Goal: Find specific page/section: Find specific page/section

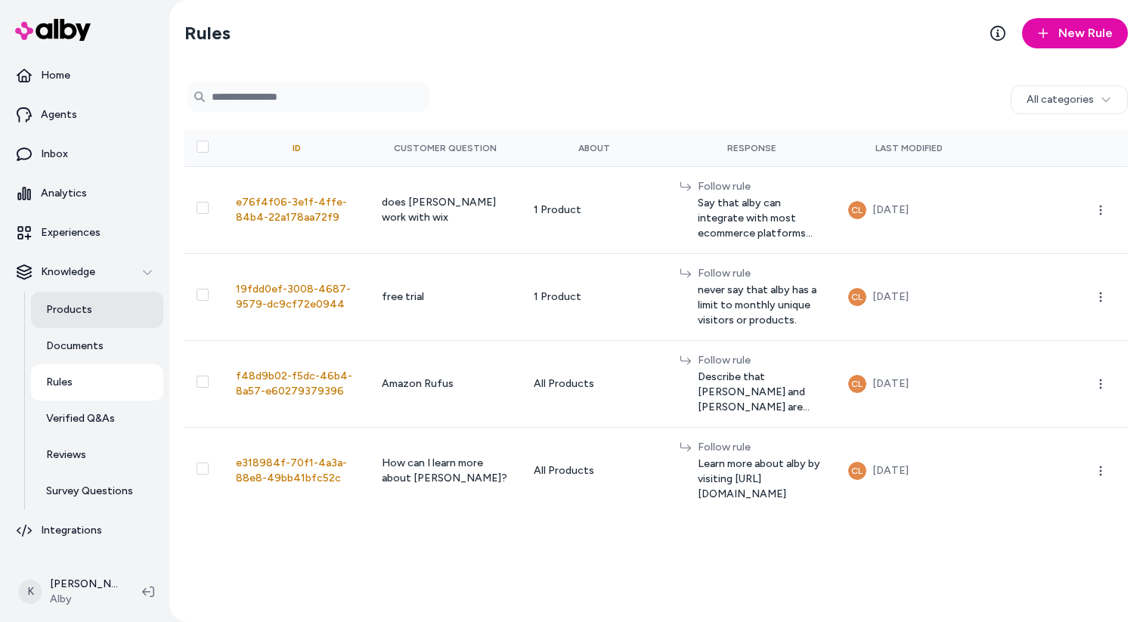
click at [75, 314] on p "Products" at bounding box center [69, 309] width 46 height 15
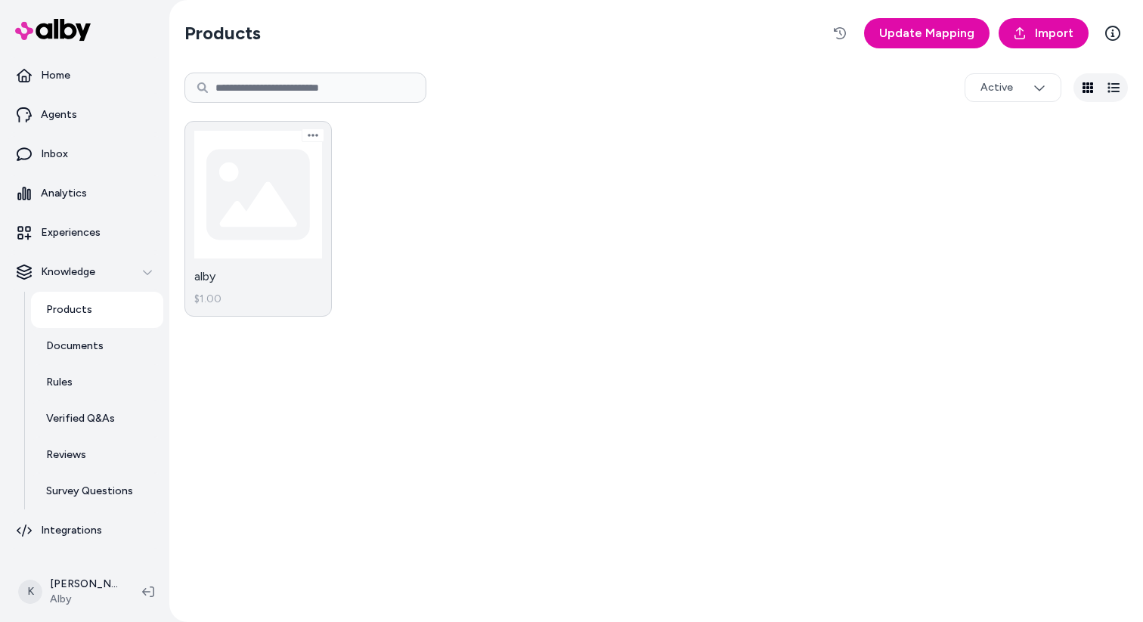
click at [259, 195] on link "alby $1.00" at bounding box center [257, 219] width 147 height 196
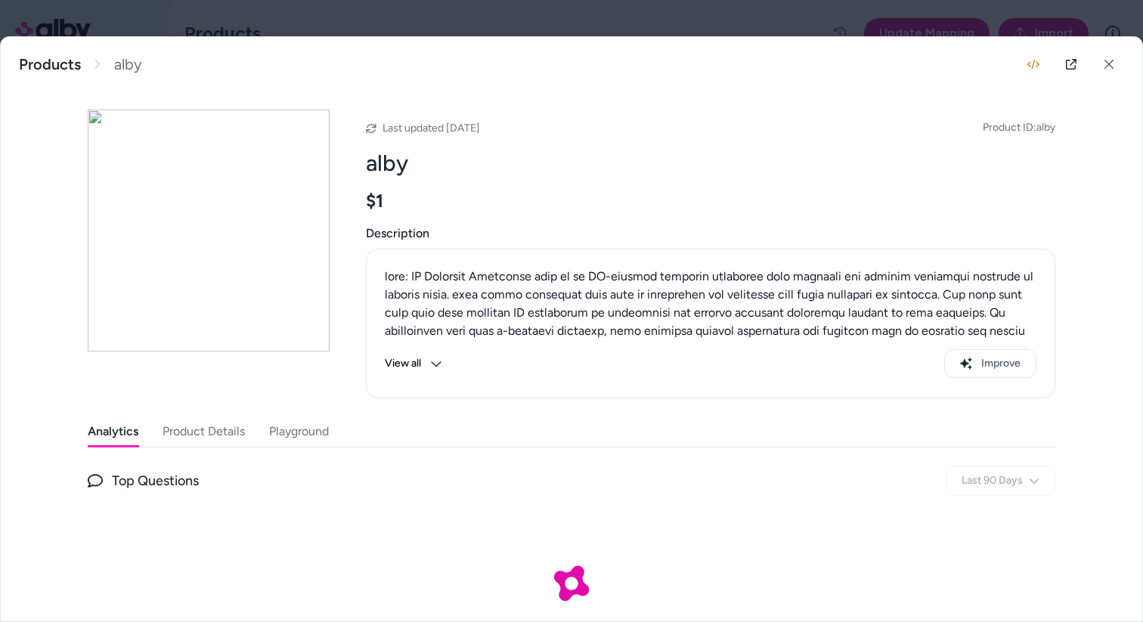
click at [299, 431] on button "Playground" at bounding box center [299, 432] width 60 height 30
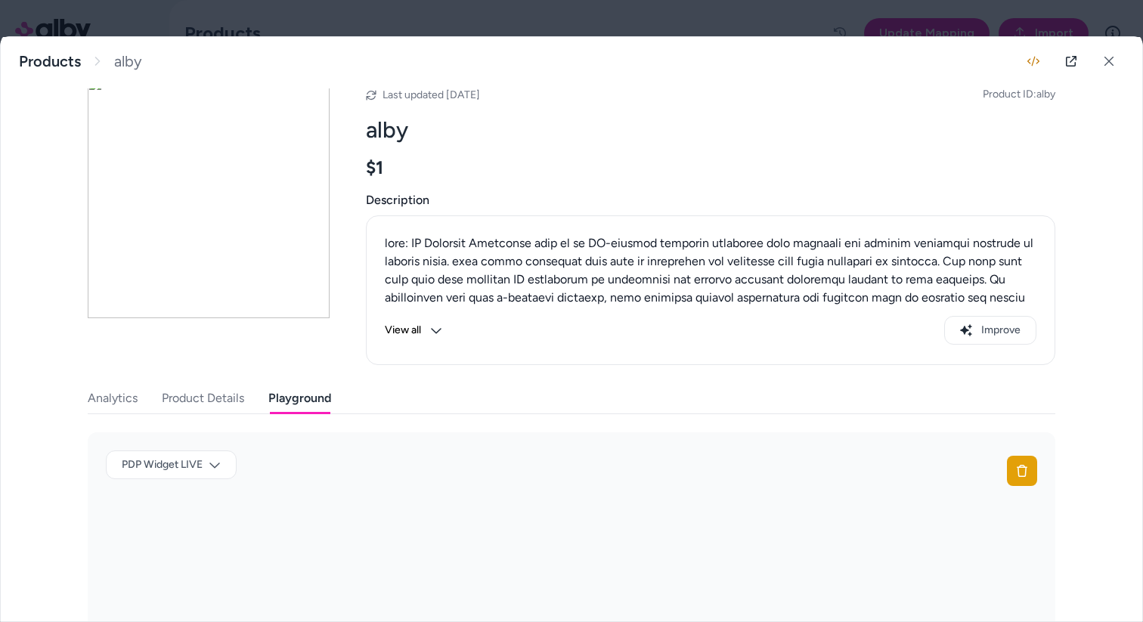
scroll to position [170, 0]
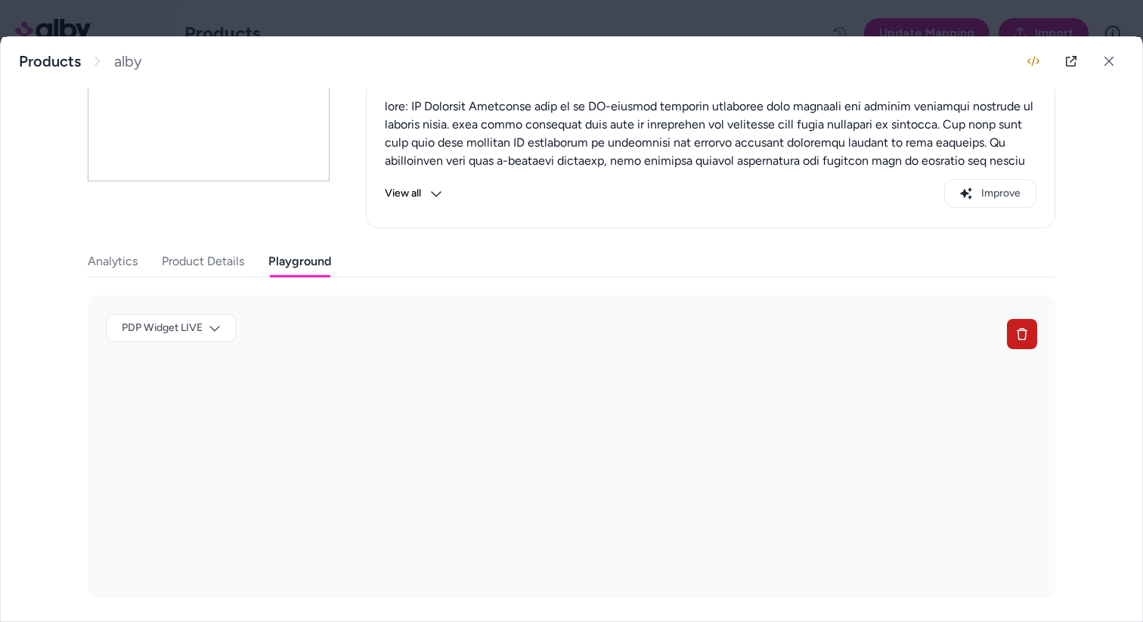
click at [1011, 330] on button at bounding box center [1022, 334] width 30 height 30
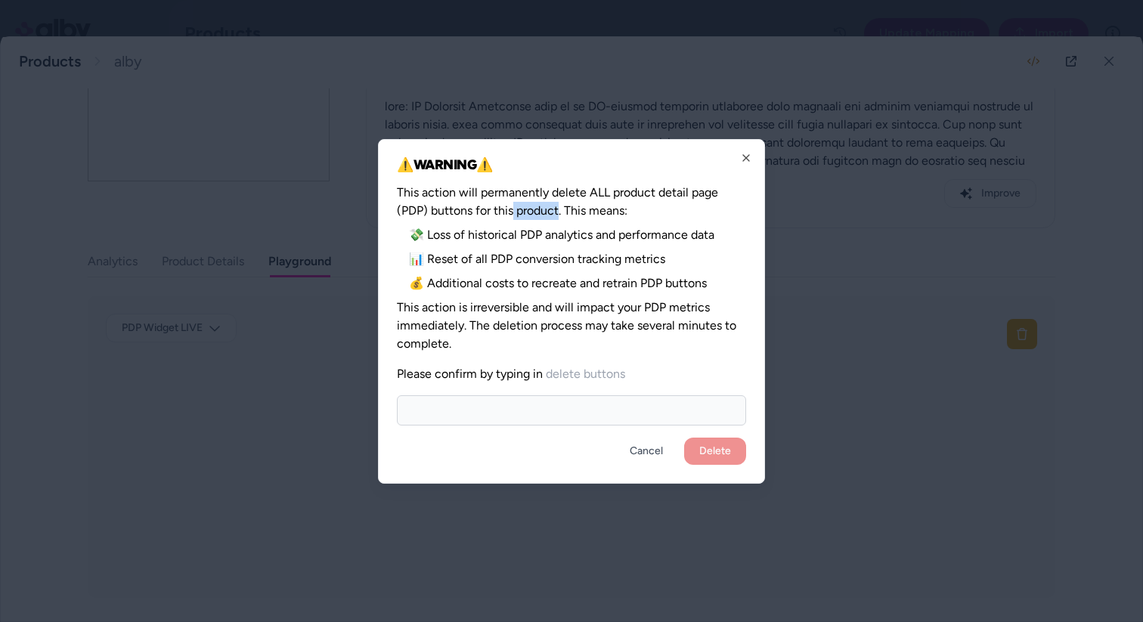
drag, startPoint x: 514, startPoint y: 201, endPoint x: 559, endPoint y: 203, distance: 45.4
click at [559, 202] on span "This action will permanently delete ALL product detail page (PDP) buttons for t…" at bounding box center [571, 202] width 349 height 36
click at [570, 239] on span "💸 Loss of historical PDP analytics and performance data" at bounding box center [571, 235] width 349 height 18
click at [747, 163] on icon "button" at bounding box center [746, 158] width 12 height 12
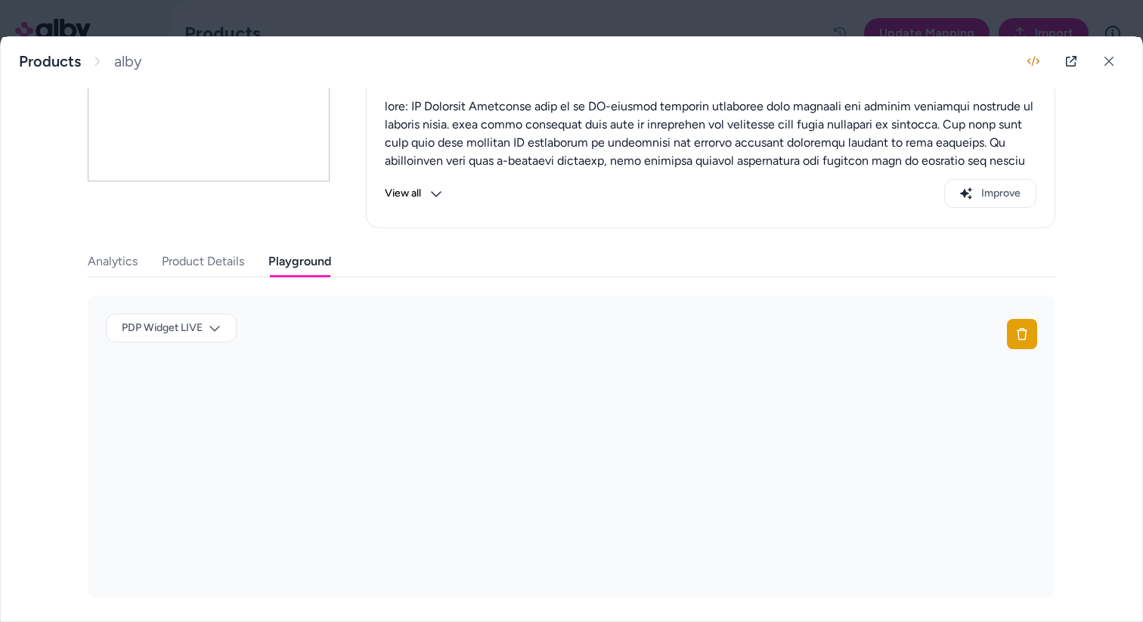
click at [164, 18] on div at bounding box center [571, 311] width 1143 height 622
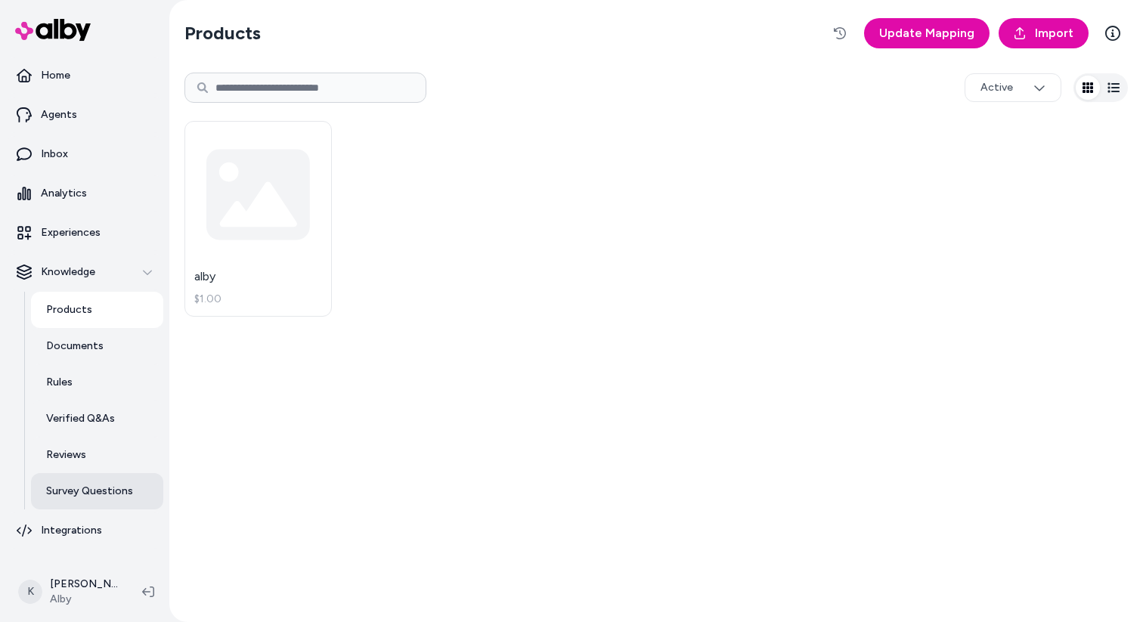
click at [67, 506] on link "Survey Questions" at bounding box center [97, 491] width 132 height 36
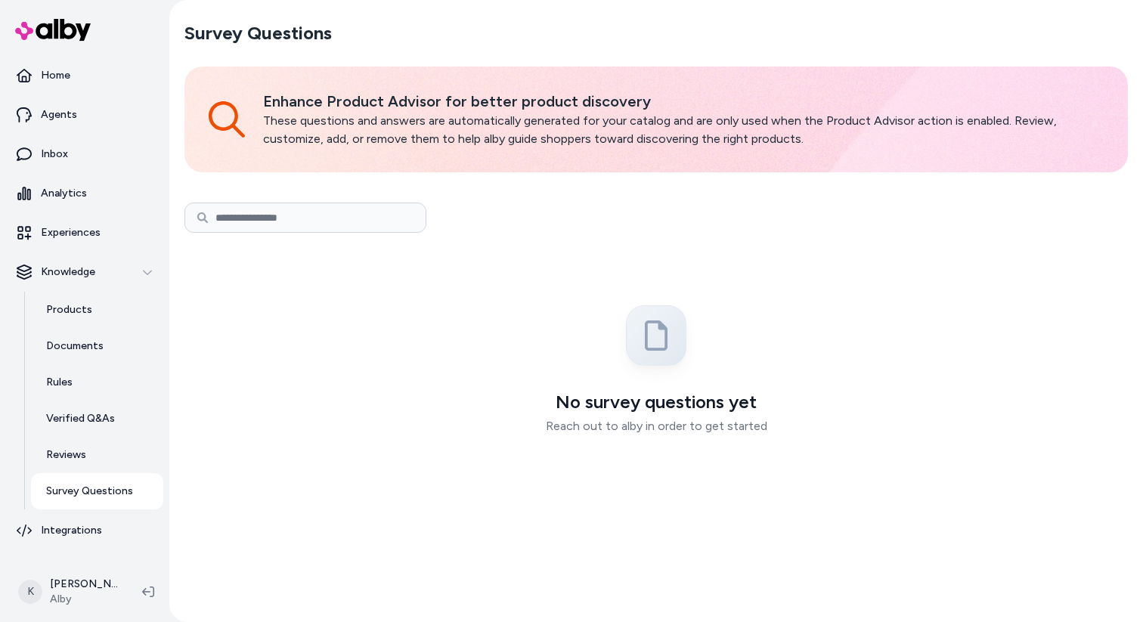
click at [324, 211] on input at bounding box center [305, 218] width 242 height 30
type input "*******"
click at [68, 224] on link "Experiences" at bounding box center [84, 233] width 157 height 36
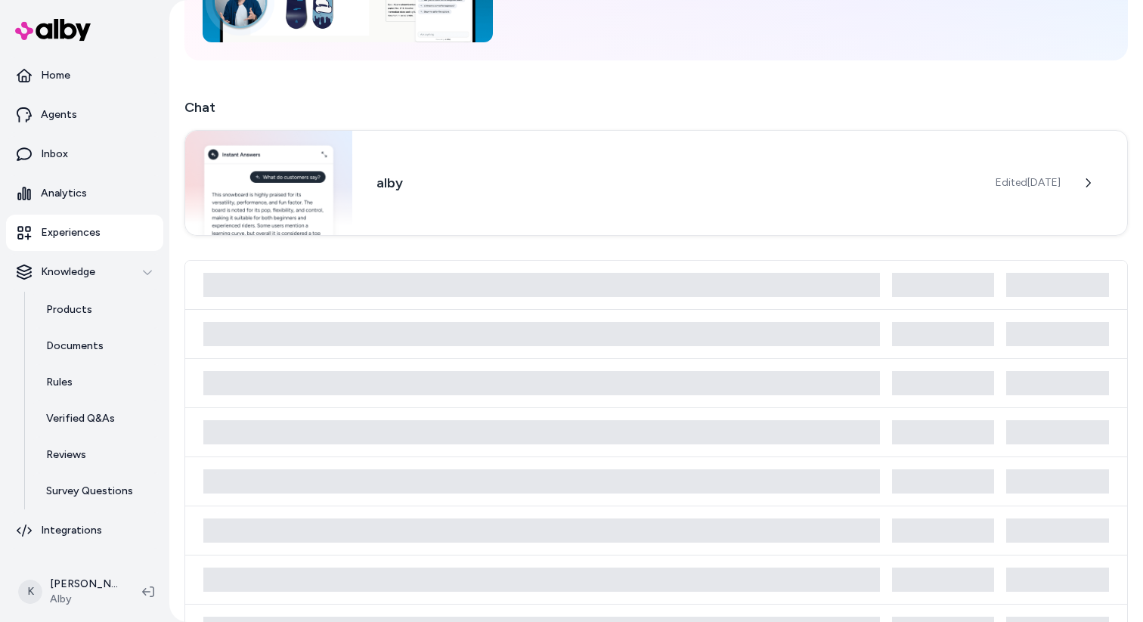
scroll to position [202, 0]
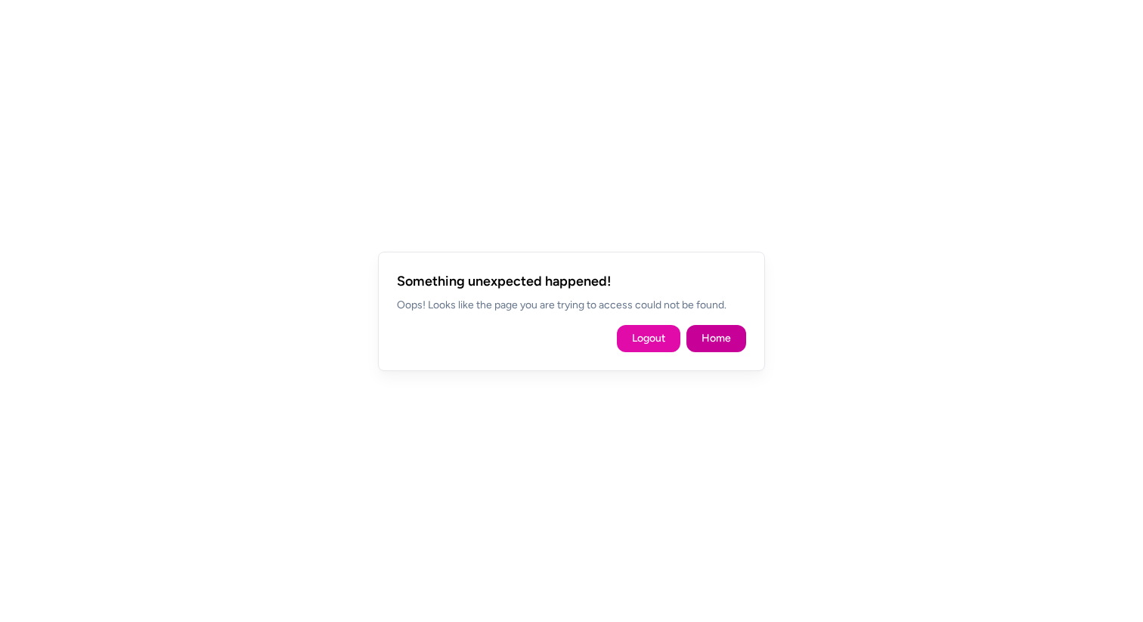
click at [702, 346] on button "Home" at bounding box center [716, 338] width 60 height 27
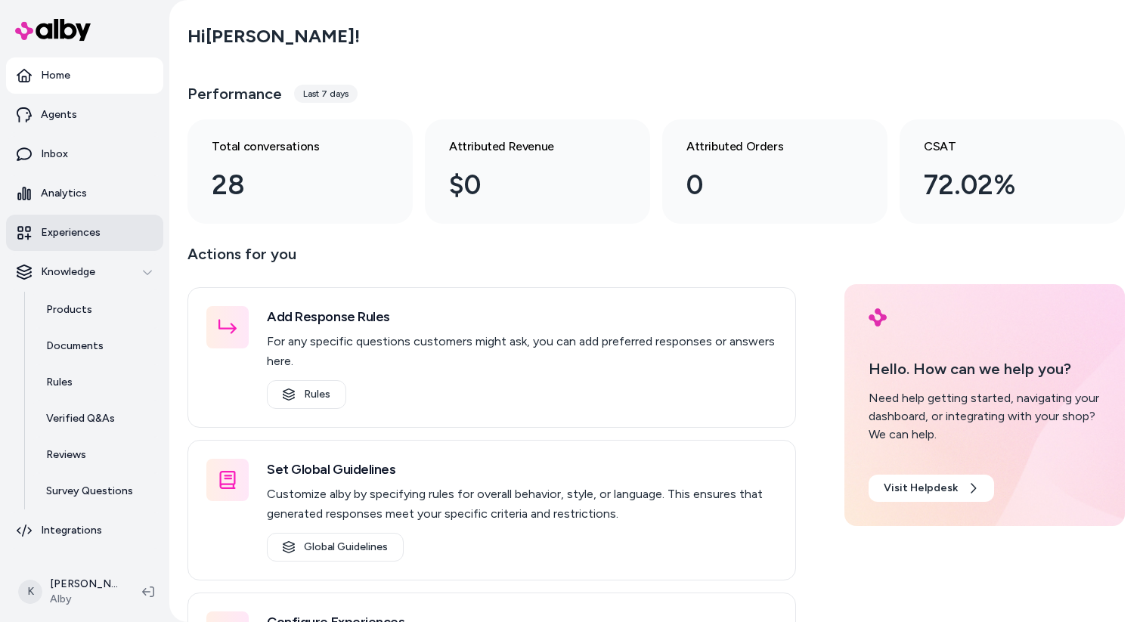
click at [89, 240] on link "Experiences" at bounding box center [84, 233] width 157 height 36
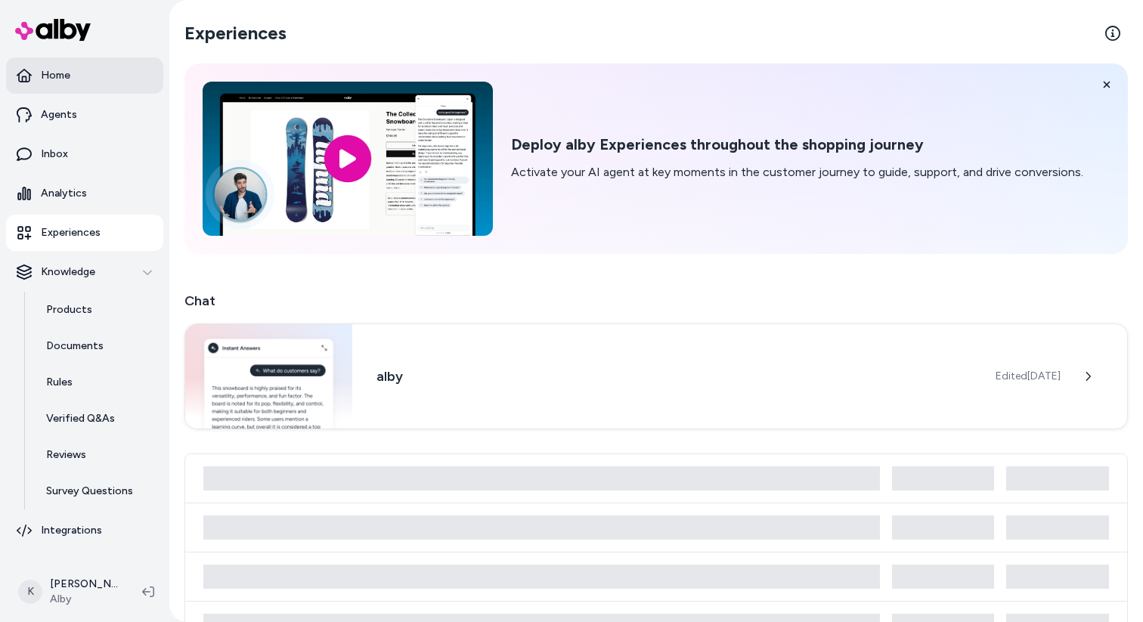
click at [58, 81] on p "Home" at bounding box center [55, 75] width 29 height 15
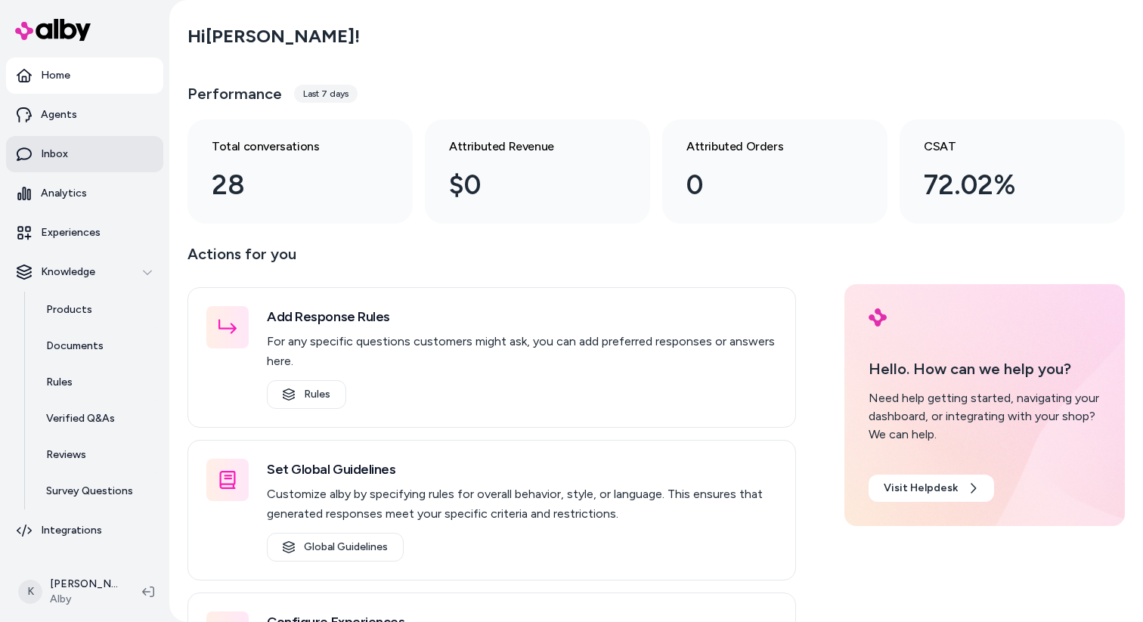
click at [49, 148] on p "Inbox" at bounding box center [54, 154] width 27 height 15
click at [81, 160] on link "Inbox" at bounding box center [84, 154] width 157 height 36
click at [110, 166] on link "Inbox" at bounding box center [84, 154] width 157 height 36
click at [110, 124] on link "Agents" at bounding box center [84, 115] width 157 height 36
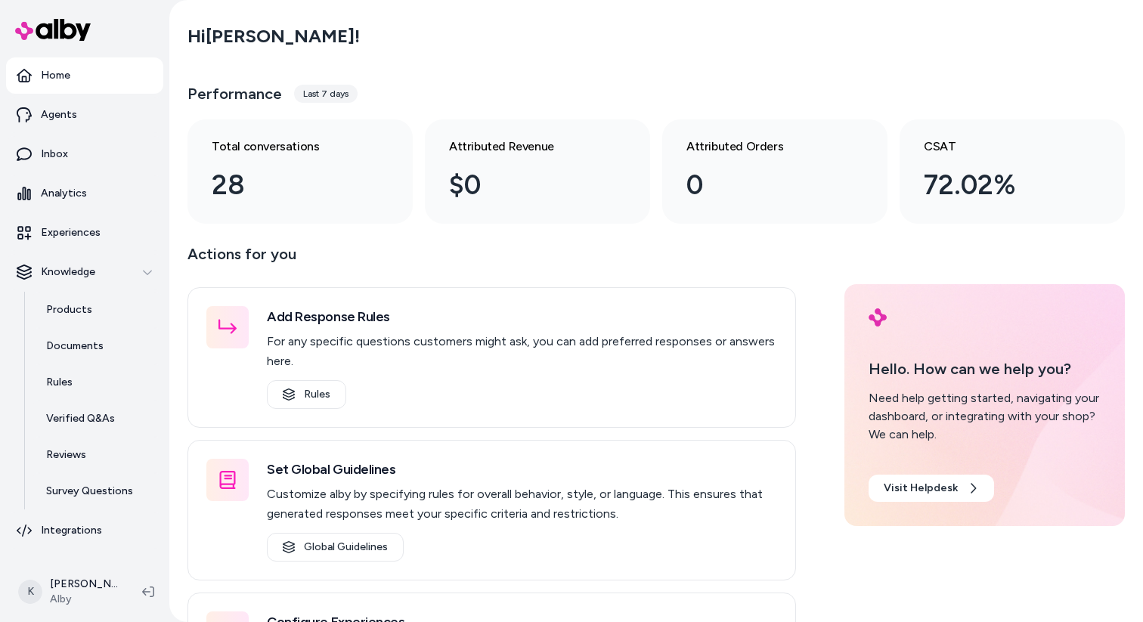
click at [125, 83] on link "Home" at bounding box center [84, 75] width 157 height 36
click at [94, 155] on link "Inbox" at bounding box center [84, 154] width 157 height 36
click at [92, 168] on link "Inbox" at bounding box center [84, 154] width 157 height 36
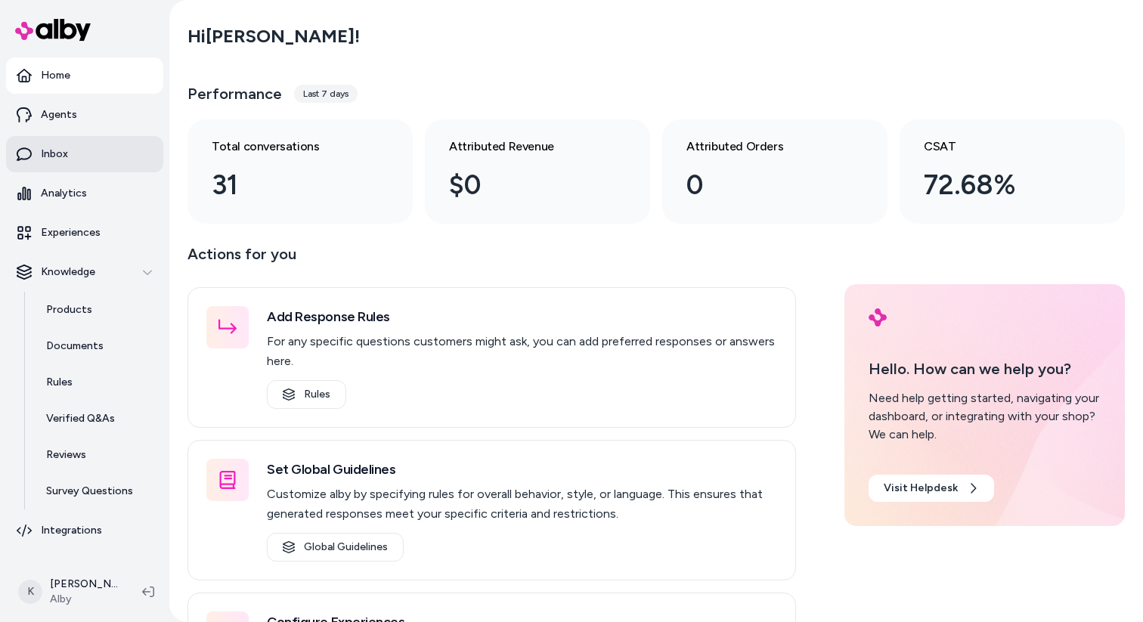
click at [92, 168] on link "Inbox" at bounding box center [84, 154] width 157 height 36
click at [101, 144] on link "Inbox" at bounding box center [84, 154] width 157 height 36
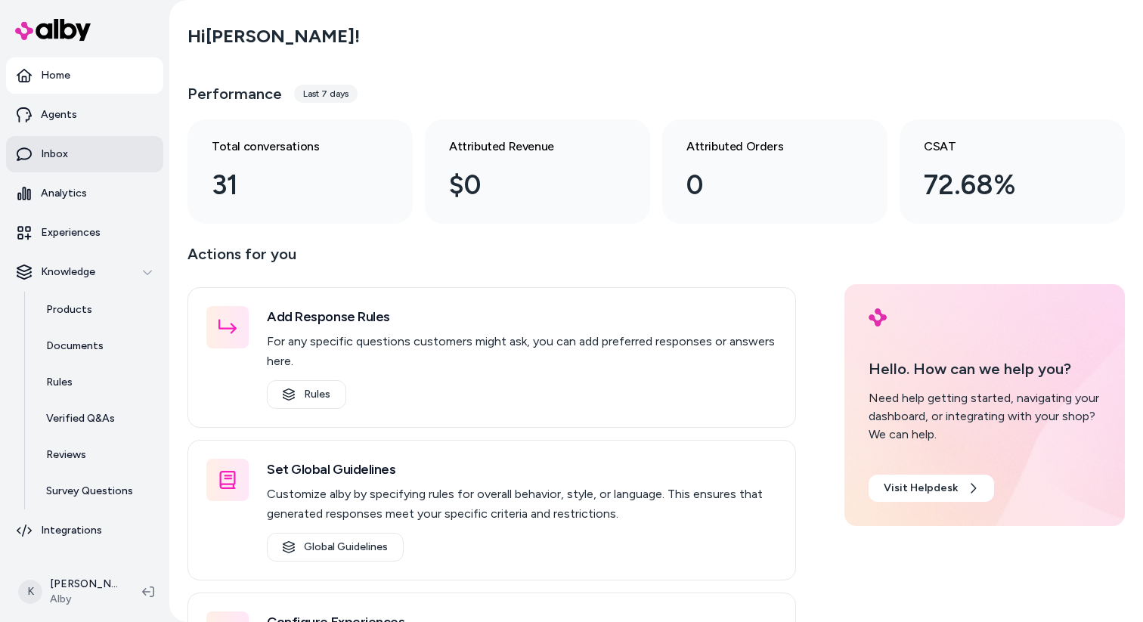
click at [101, 144] on link "Inbox" at bounding box center [84, 154] width 157 height 36
click at [53, 155] on p "Inbox" at bounding box center [54, 154] width 27 height 15
click at [107, 196] on link "Analytics" at bounding box center [84, 193] width 157 height 36
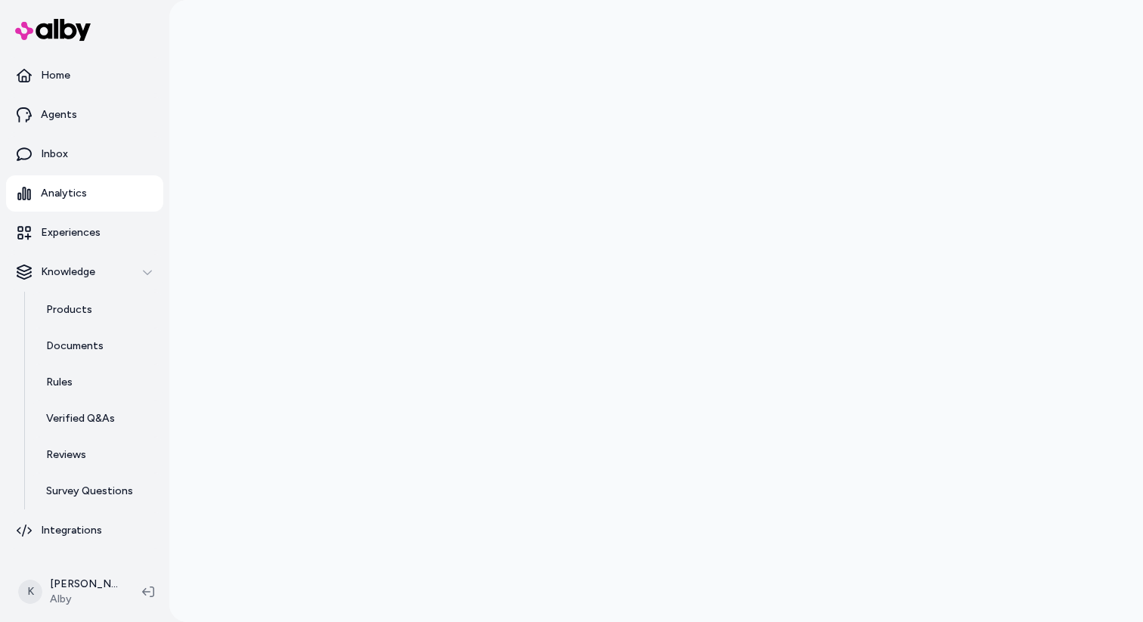
click at [107, 196] on link "Analytics" at bounding box center [84, 193] width 157 height 36
click at [64, 119] on p "Agents" at bounding box center [59, 114] width 36 height 15
click at [95, 87] on link "Home" at bounding box center [84, 75] width 157 height 36
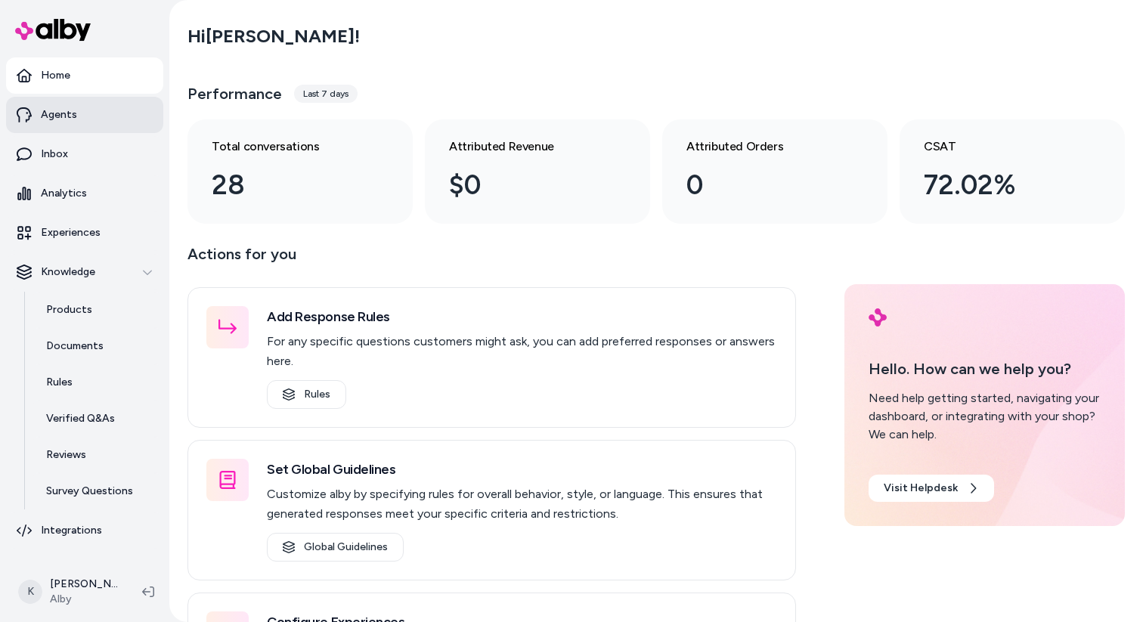
click at [113, 110] on link "Agents" at bounding box center [84, 115] width 157 height 36
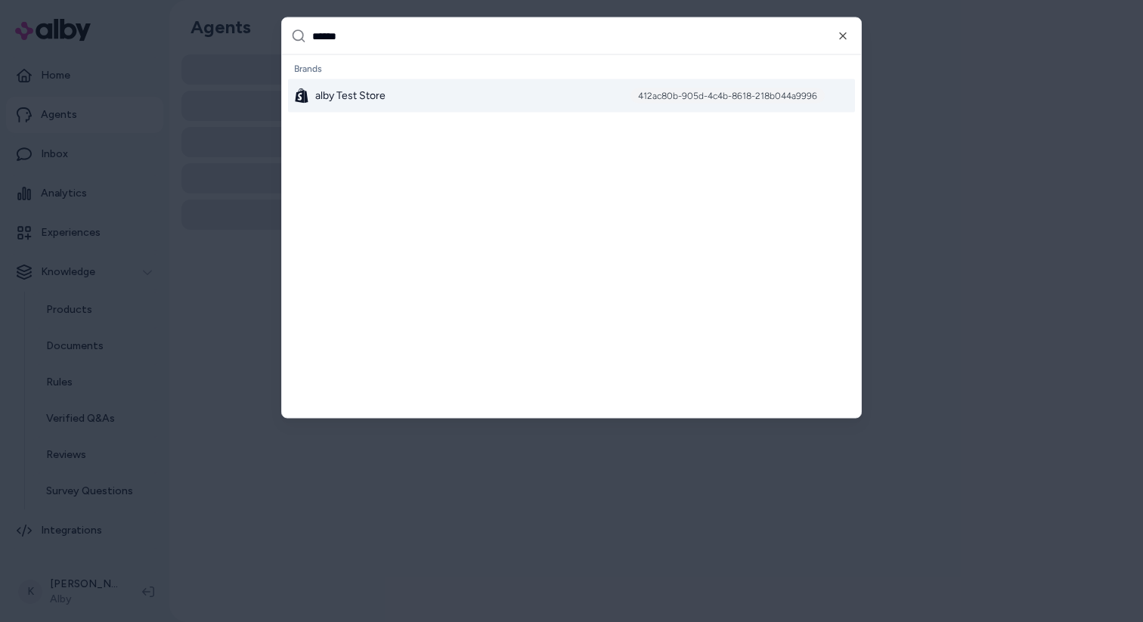
type input "******"
click at [425, 101] on div "alby Test Store 412ac80b-905d-4c4b-8618-218b044a9996" at bounding box center [571, 95] width 567 height 33
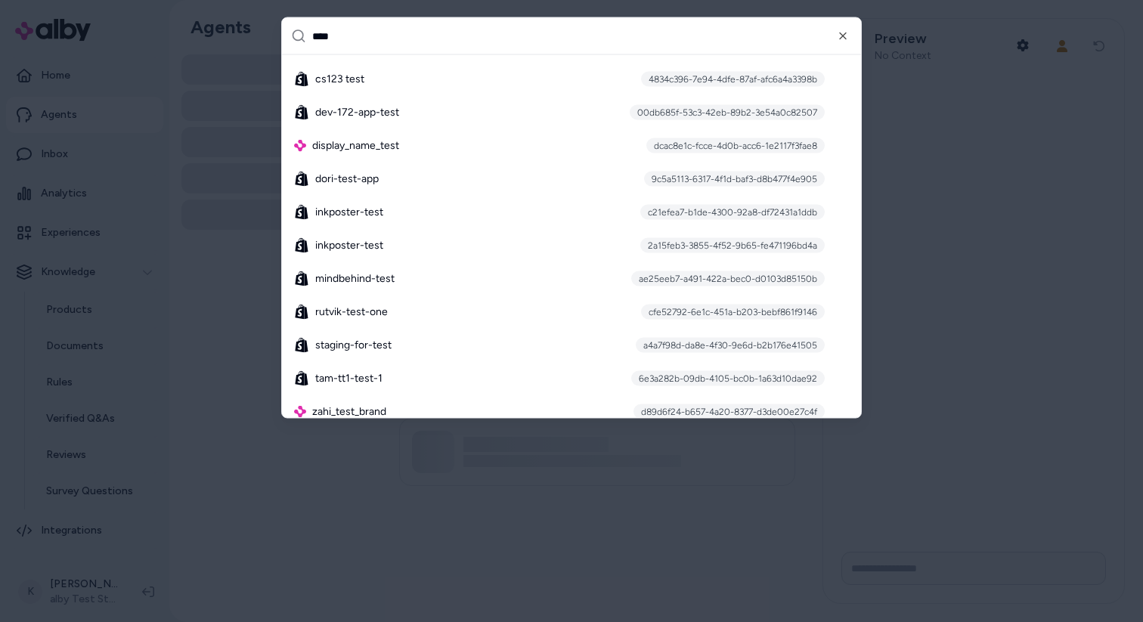
scroll to position [363, 0]
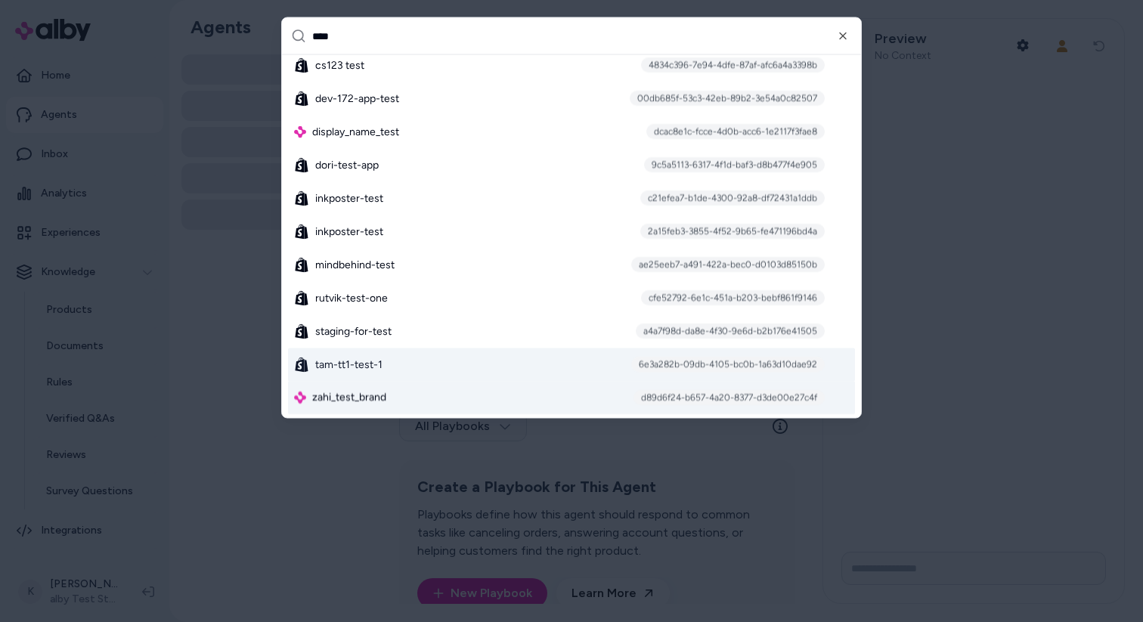
type input "****"
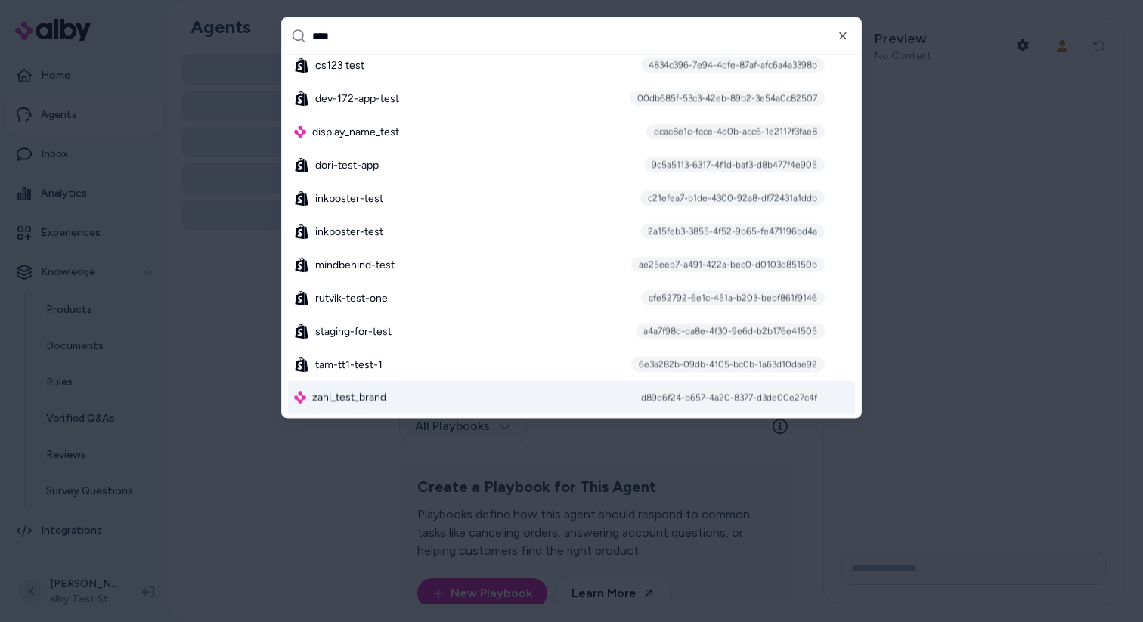
click at [409, 402] on div "zahi_test_brand d89d6f24-b657-4a20-8377-d3de00e27c4f" at bounding box center [571, 398] width 567 height 33
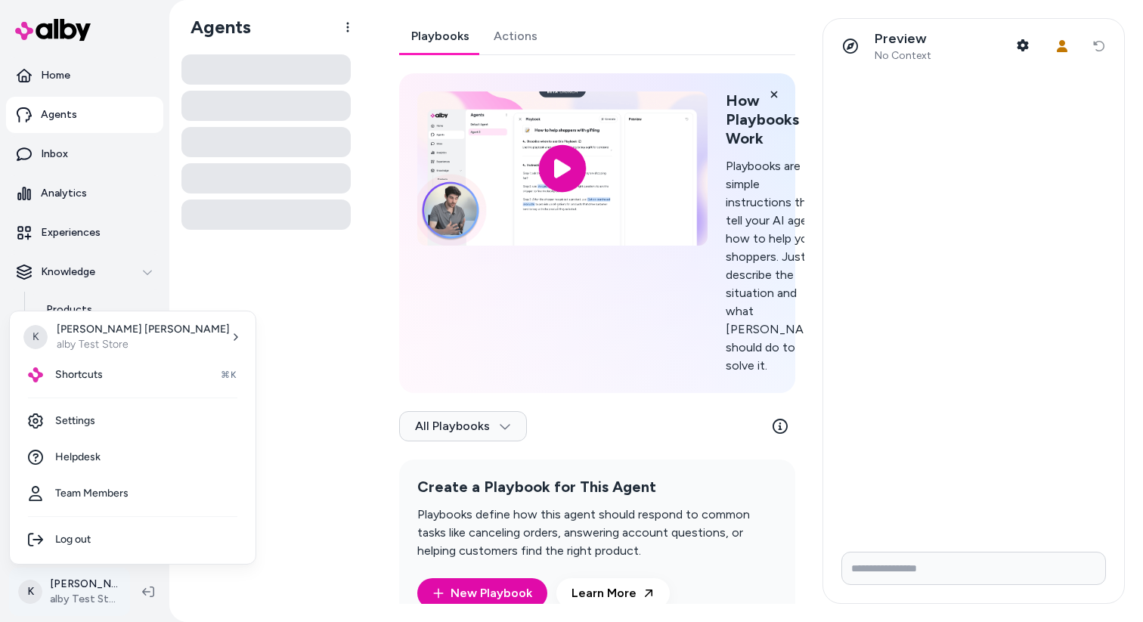
click at [86, 602] on html "Home Agents Inbox Analytics Experiences Knowledge Products Documents Rules Veri…" at bounding box center [571, 311] width 1143 height 622
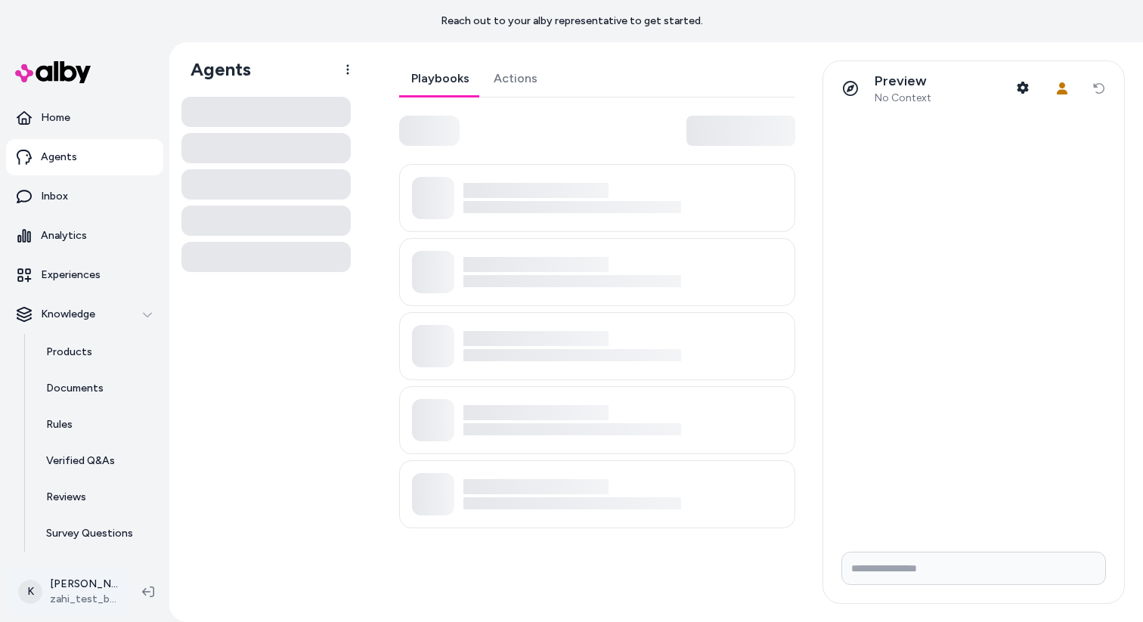
click at [83, 579] on html "Reach out to your alby representative to get started. Home Agents Inbox Analyti…" at bounding box center [571, 311] width 1143 height 622
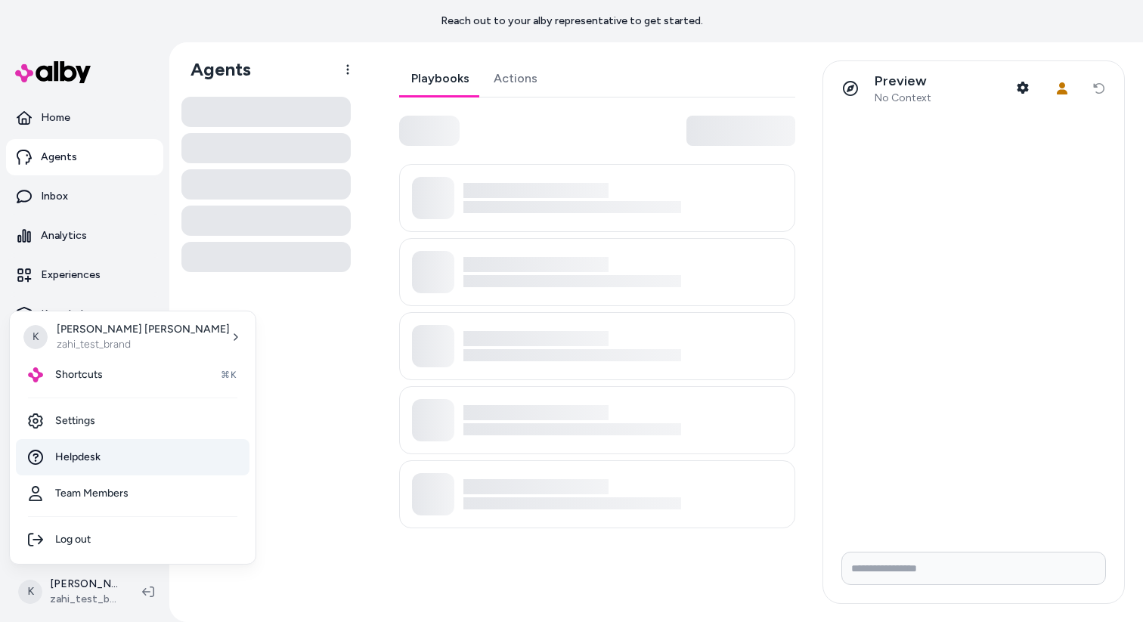
click at [125, 457] on link "Helpdesk" at bounding box center [133, 457] width 234 height 36
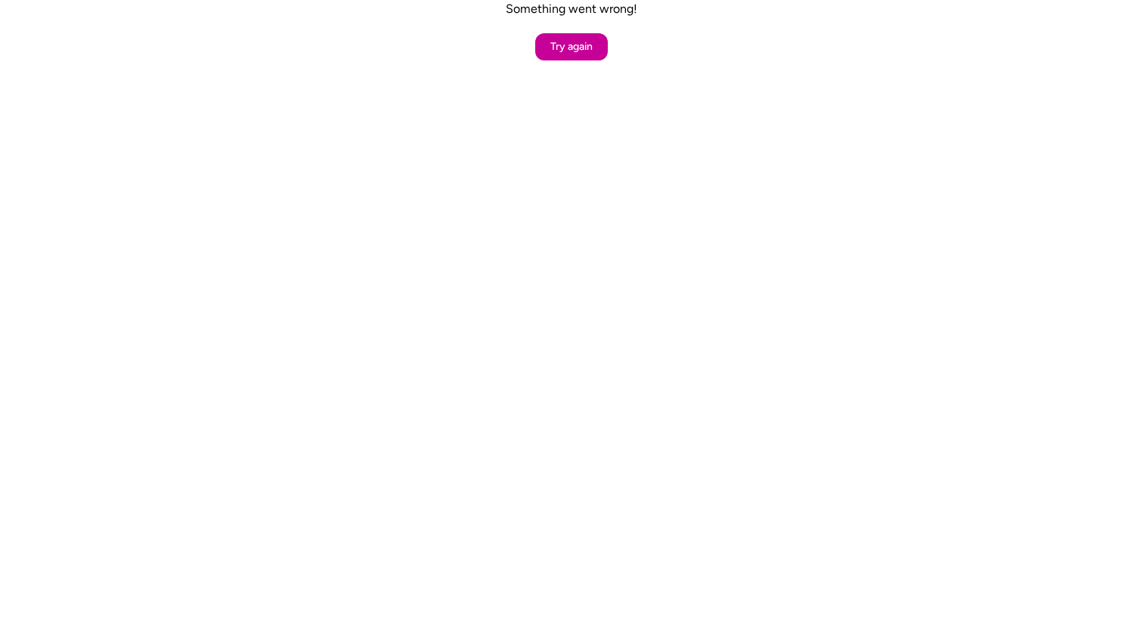
click at [573, 42] on button "Try again" at bounding box center [571, 46] width 73 height 27
click at [566, 54] on button "Try again" at bounding box center [571, 46] width 73 height 27
click at [553, 40] on button "Try again" at bounding box center [571, 46] width 73 height 27
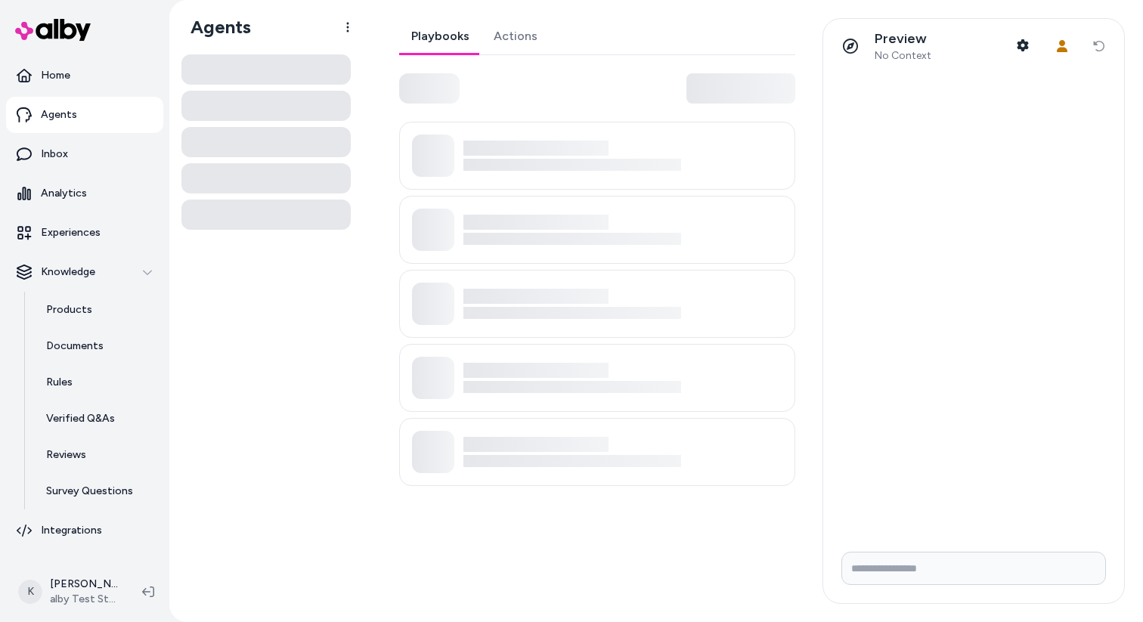
click at [204, 307] on div at bounding box center [265, 332] width 169 height 556
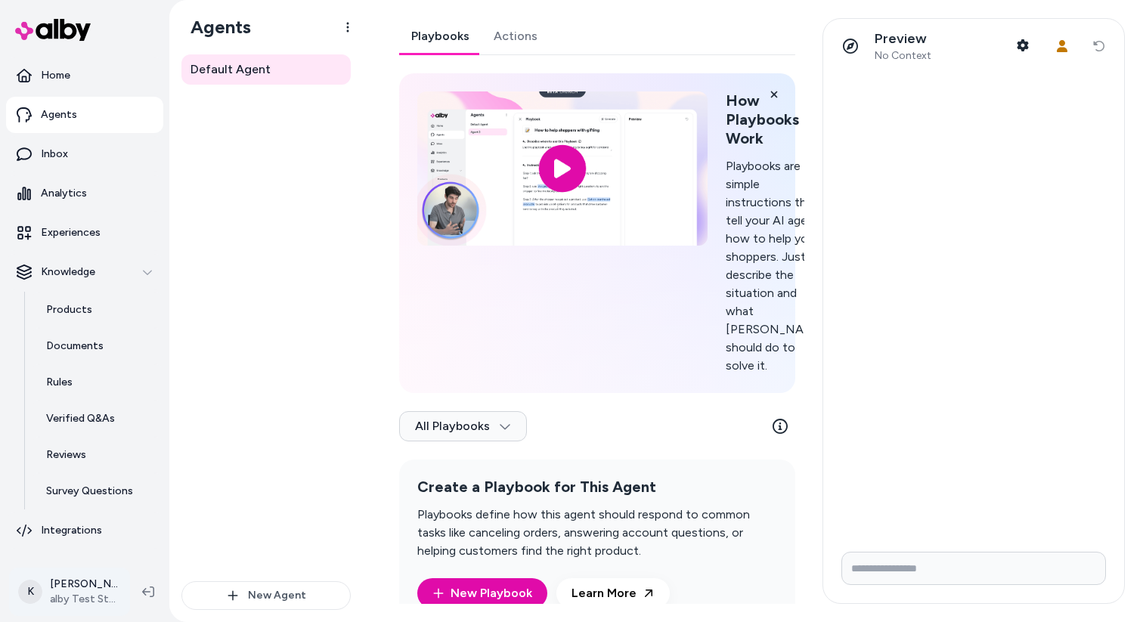
click at [78, 599] on html "Home Agents Inbox Analytics Experiences Knowledge Products Documents Rules Veri…" at bounding box center [571, 311] width 1143 height 622
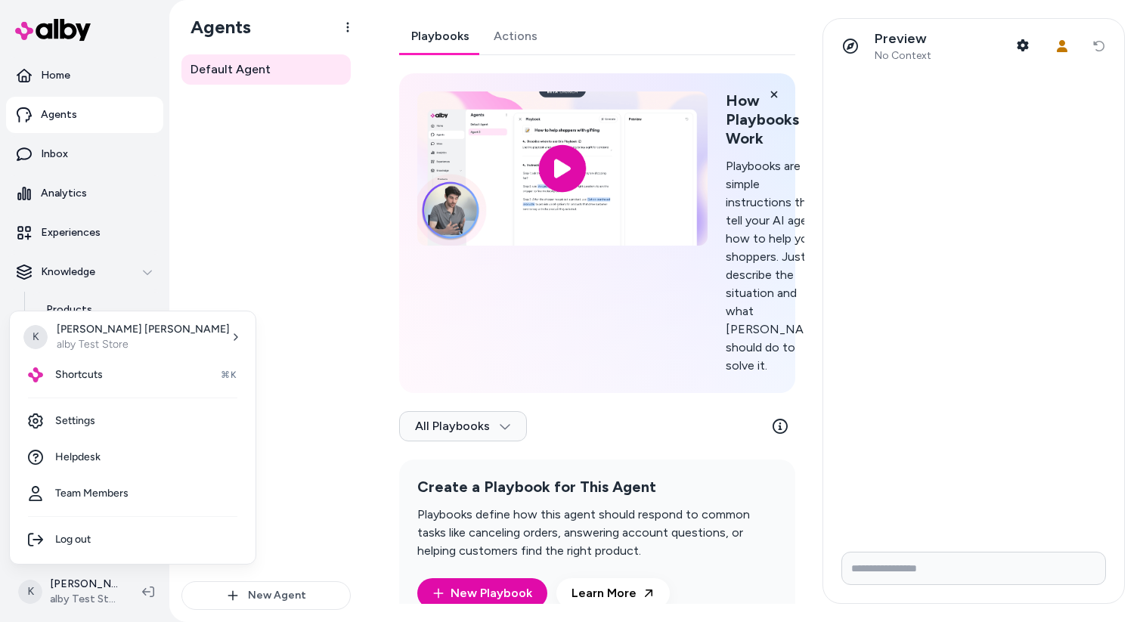
click at [314, 389] on html "Home Agents Inbox Analytics Experiences Knowledge Products Documents Rules Veri…" at bounding box center [571, 311] width 1143 height 622
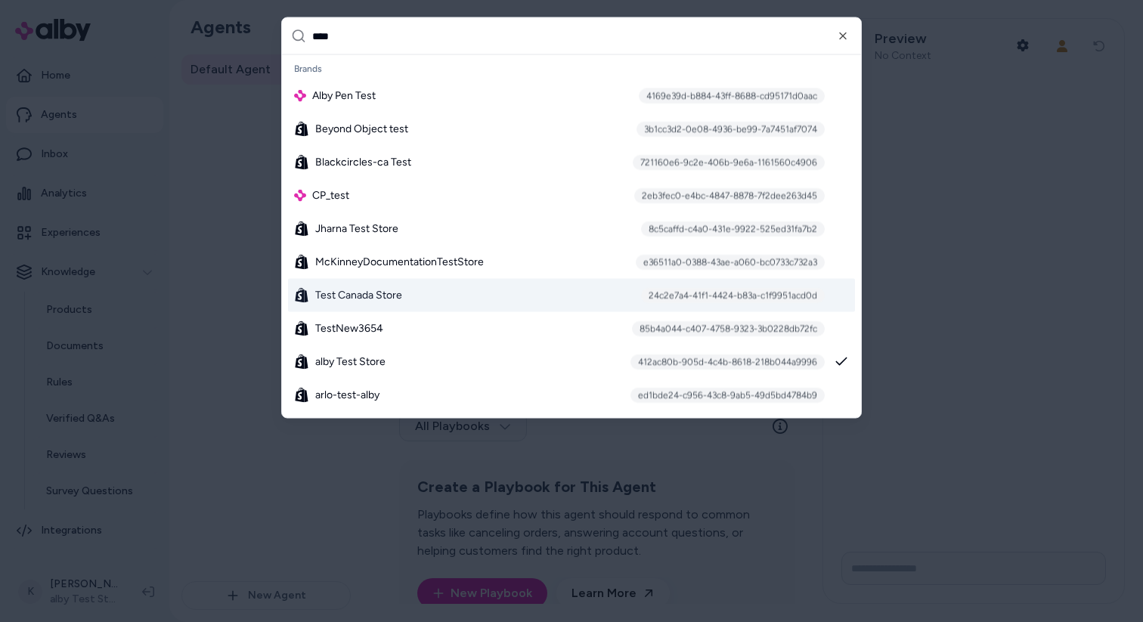
scroll to position [363, 0]
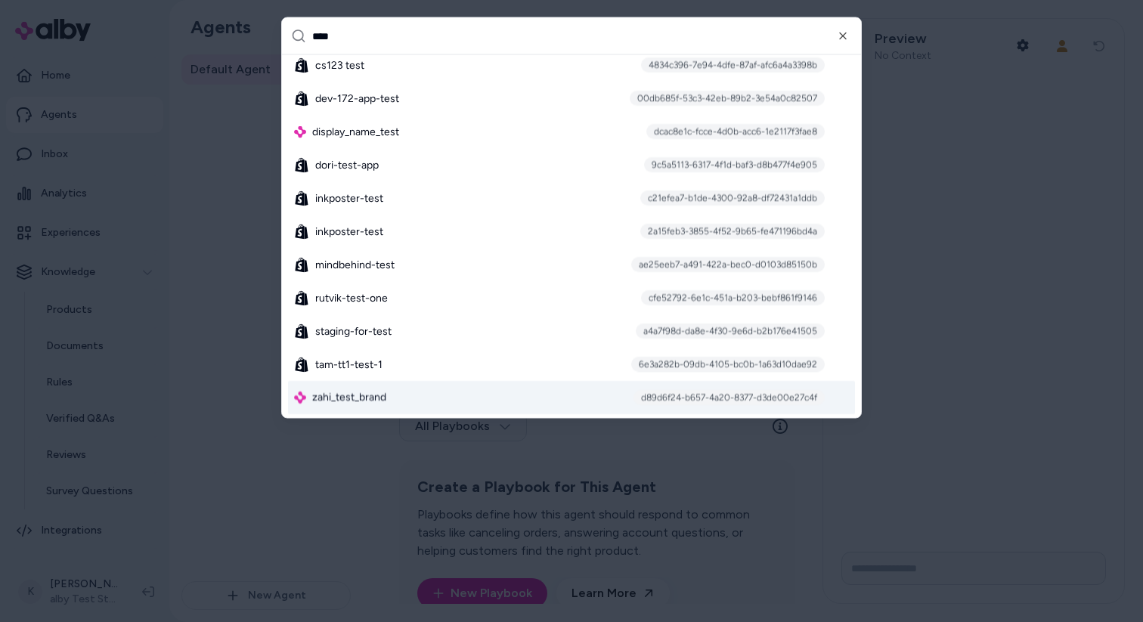
type input "****"
click at [414, 395] on div "zahi_test_brand d89d6f24-b657-4a20-8377-d3de00e27c4f" at bounding box center [571, 398] width 567 height 33
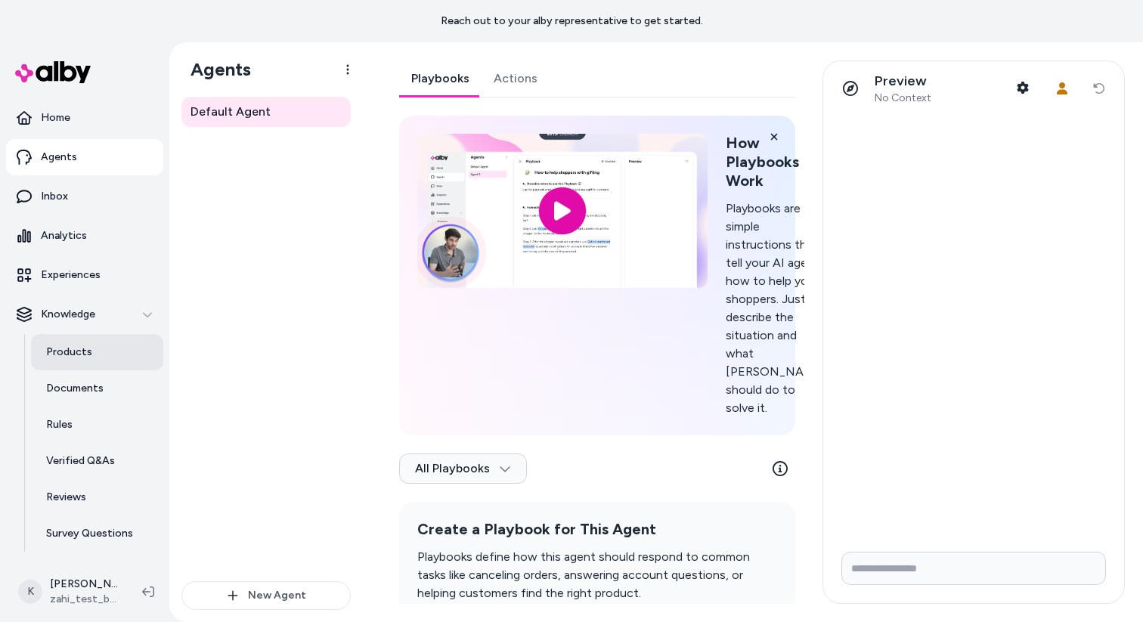
click at [71, 359] on p "Products" at bounding box center [69, 352] width 46 height 15
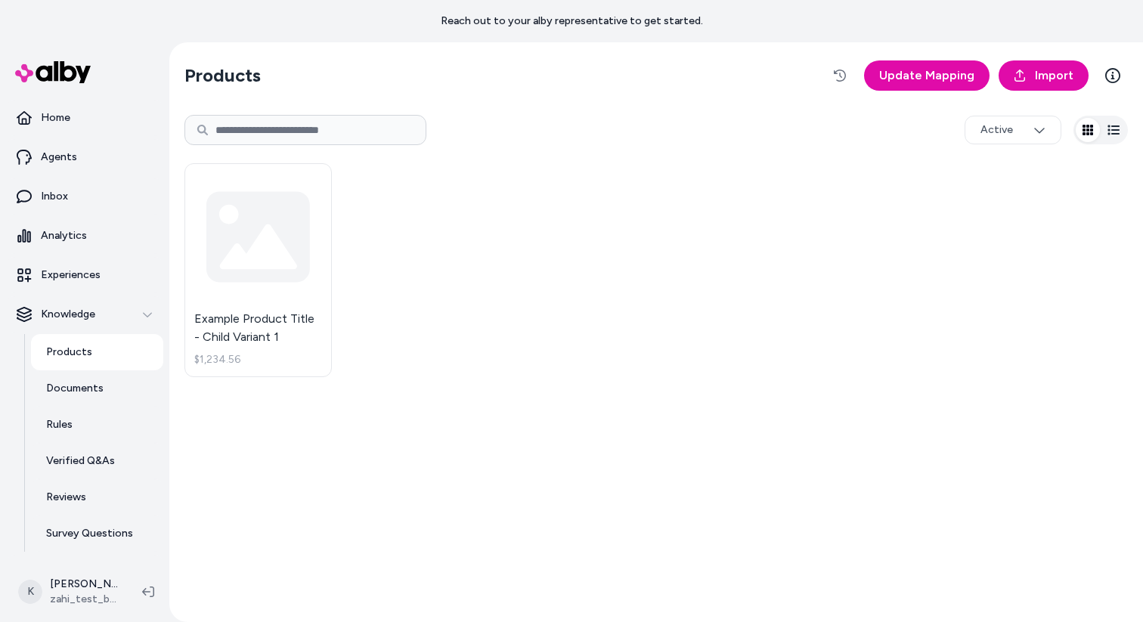
click at [321, 136] on input at bounding box center [305, 130] width 242 height 30
type input "**********"
click at [449, 156] on div "Example Product Title - Child Variant 1 $1,234.56" at bounding box center [655, 270] width 943 height 232
click at [405, 135] on input "**********" at bounding box center [305, 130] width 242 height 30
click at [204, 128] on icon at bounding box center [203, 130] width 12 height 12
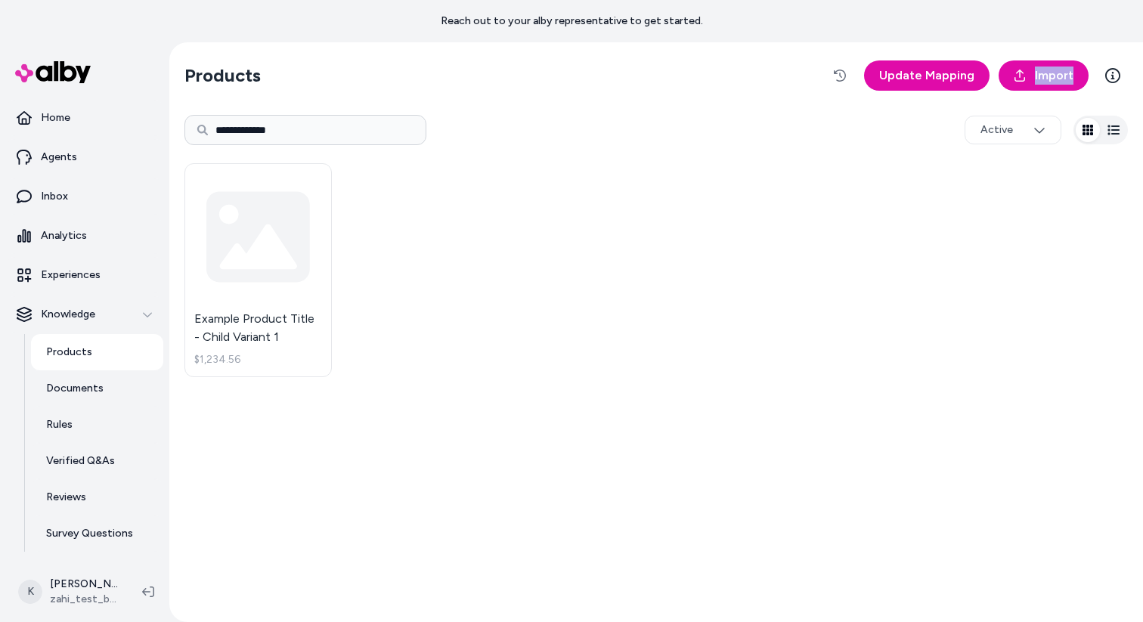
click at [204, 128] on icon at bounding box center [203, 130] width 12 height 12
click at [204, 129] on icon at bounding box center [202, 130] width 11 height 11
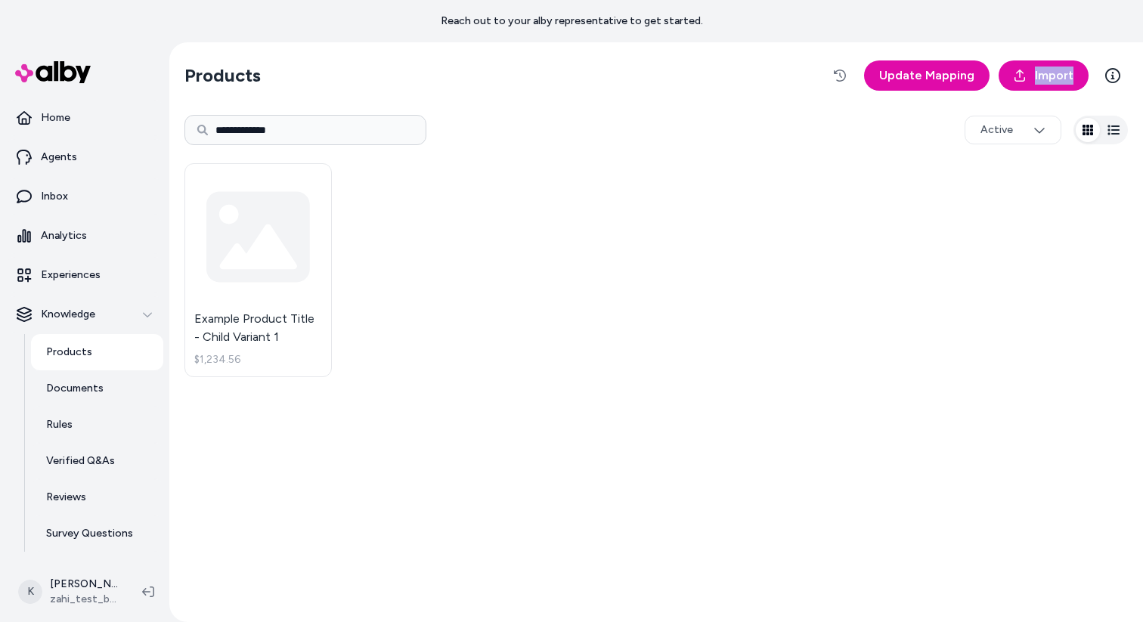
click at [204, 129] on icon at bounding box center [202, 130] width 11 height 11
click at [296, 129] on input "**********" at bounding box center [305, 130] width 242 height 30
